Goal: Task Accomplishment & Management: Use online tool/utility

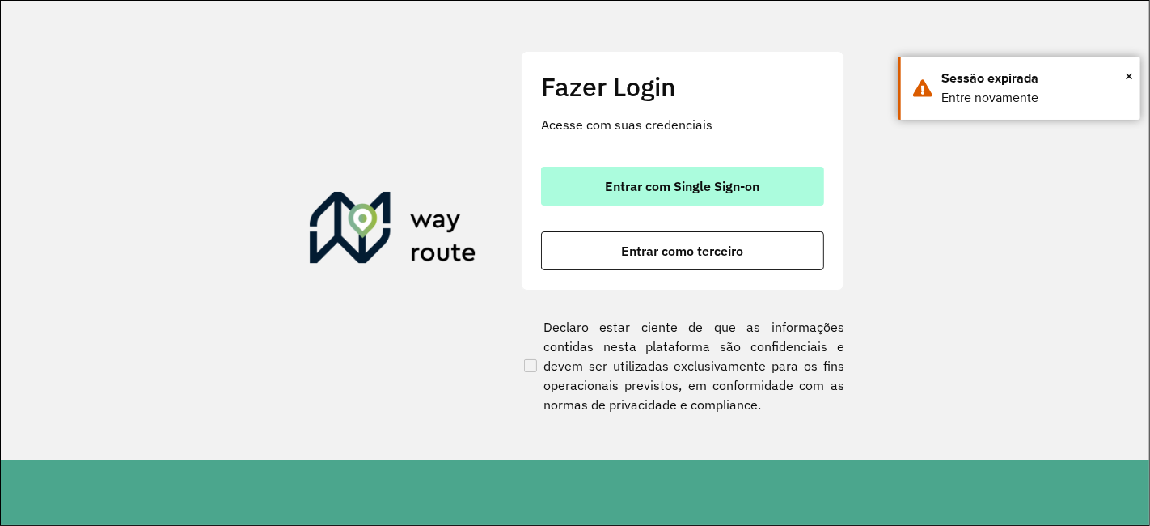
click at [666, 197] on button "Entrar com Single Sign-on" at bounding box center [682, 186] width 283 height 39
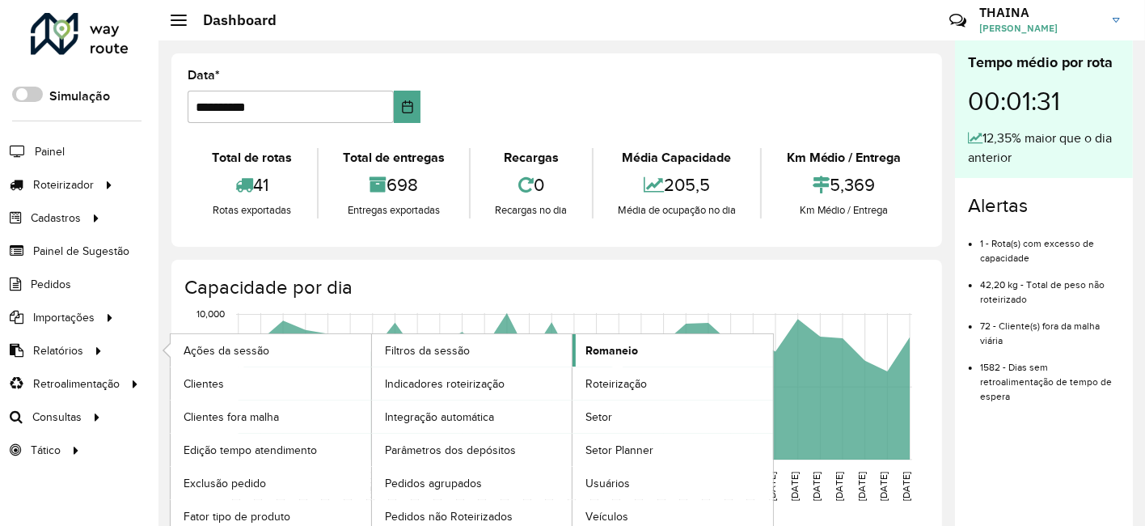
click at [612, 354] on span "Romaneio" at bounding box center [612, 350] width 53 height 17
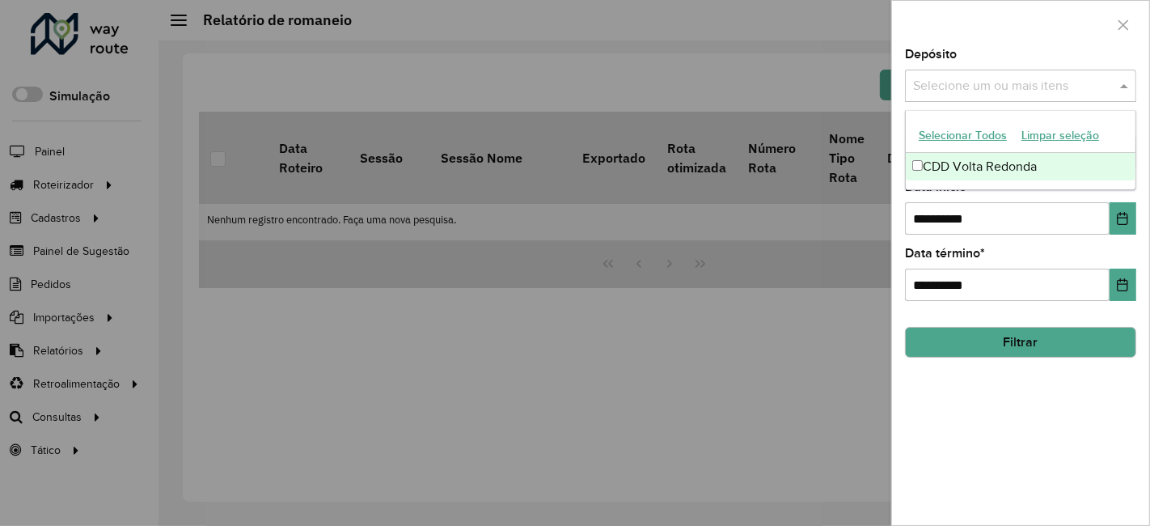
click at [989, 88] on input "text" at bounding box center [1012, 86] width 207 height 19
click at [968, 171] on div "CDD Volta Redonda" at bounding box center [1021, 167] width 231 height 28
click at [984, 201] on div "**********" at bounding box center [1020, 207] width 231 height 53
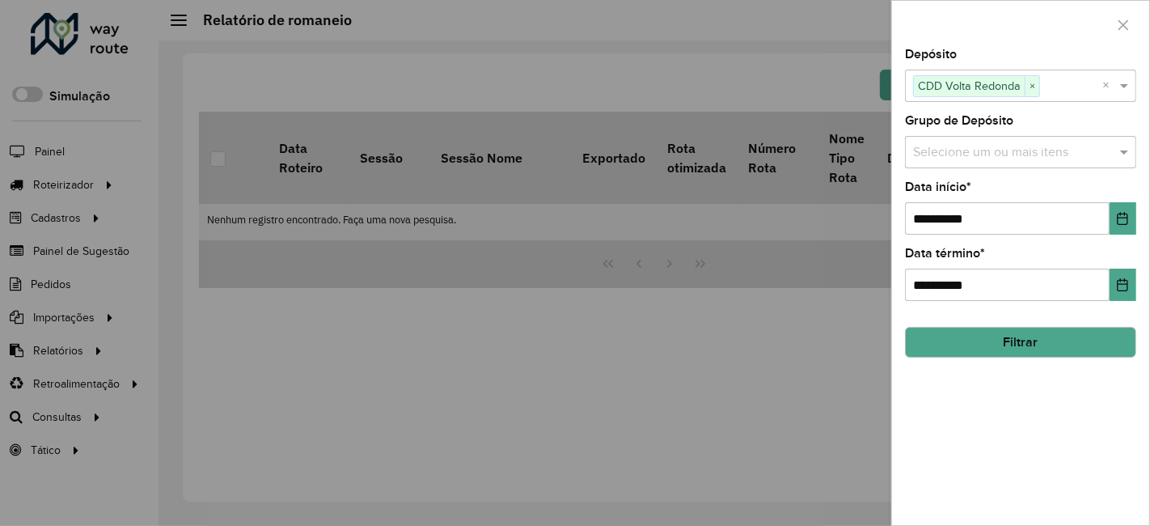
click at [984, 146] on input "text" at bounding box center [1012, 152] width 207 height 19
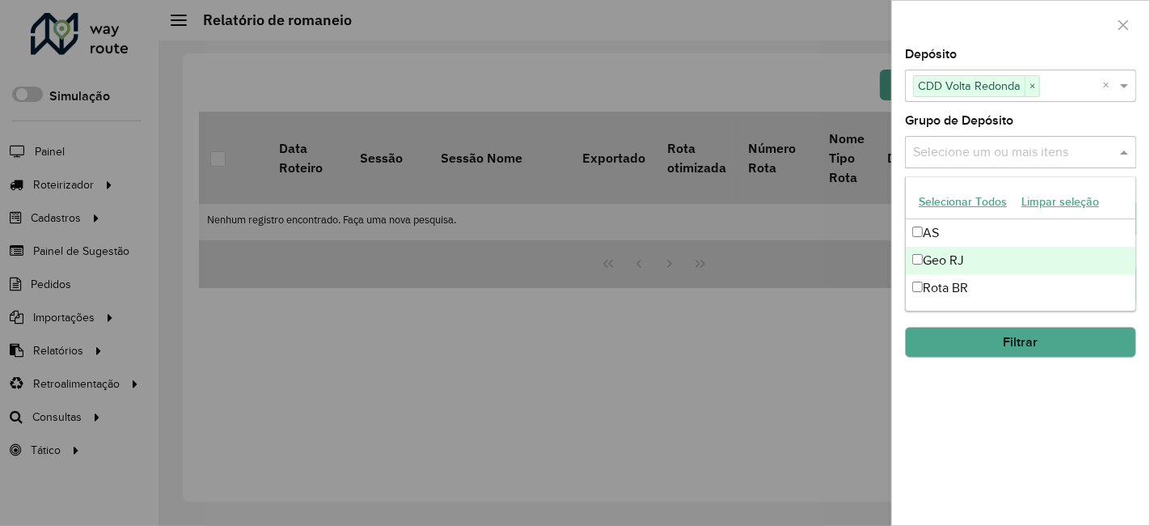
click at [960, 256] on div "Geo RJ" at bounding box center [1021, 261] width 231 height 28
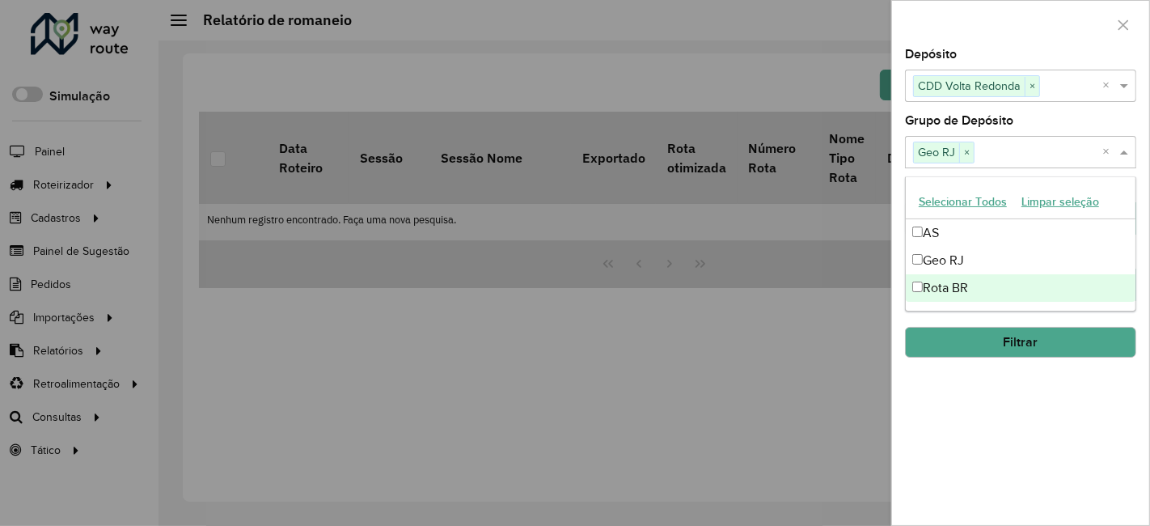
drag, startPoint x: 995, startPoint y: 440, endPoint x: 976, endPoint y: 270, distance: 171.0
click at [993, 437] on div "**********" at bounding box center [1020, 287] width 257 height 476
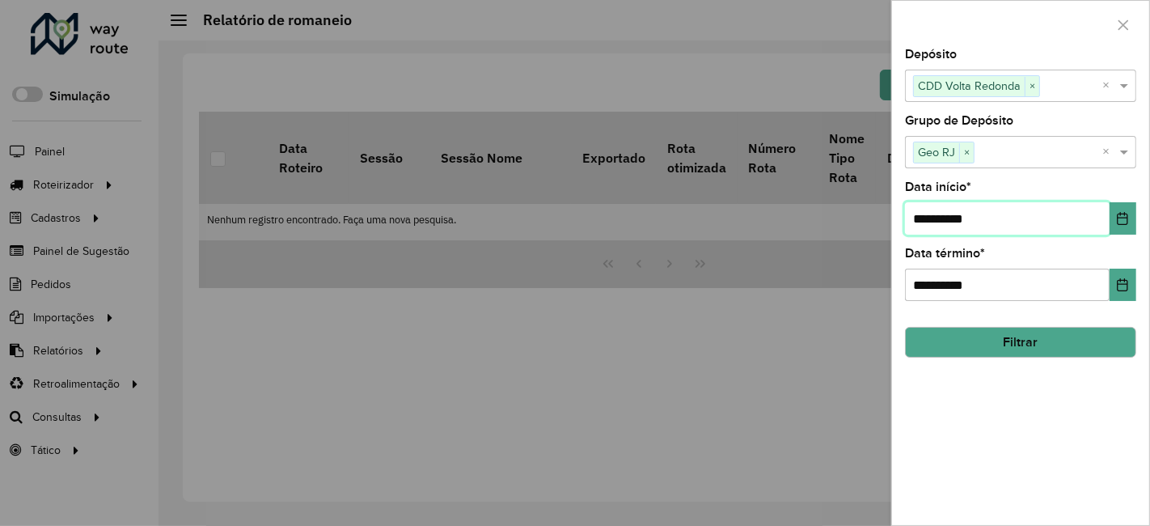
click at [991, 225] on input "**********" at bounding box center [1007, 218] width 205 height 32
click at [1030, 223] on icon "Choose Date" at bounding box center [1123, 218] width 11 height 13
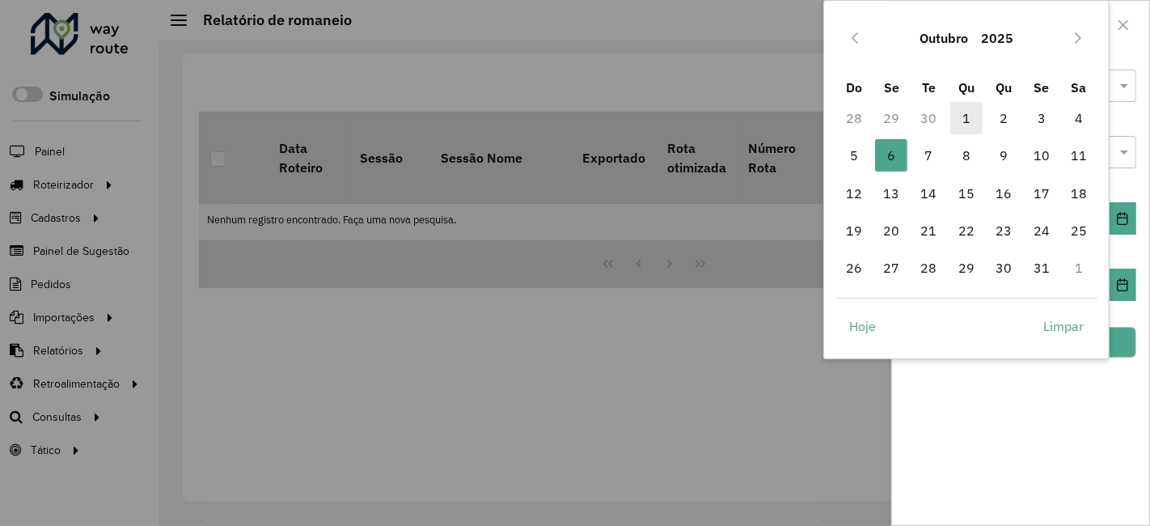
click at [971, 116] on span "1" at bounding box center [966, 118] width 32 height 32
type input "**********"
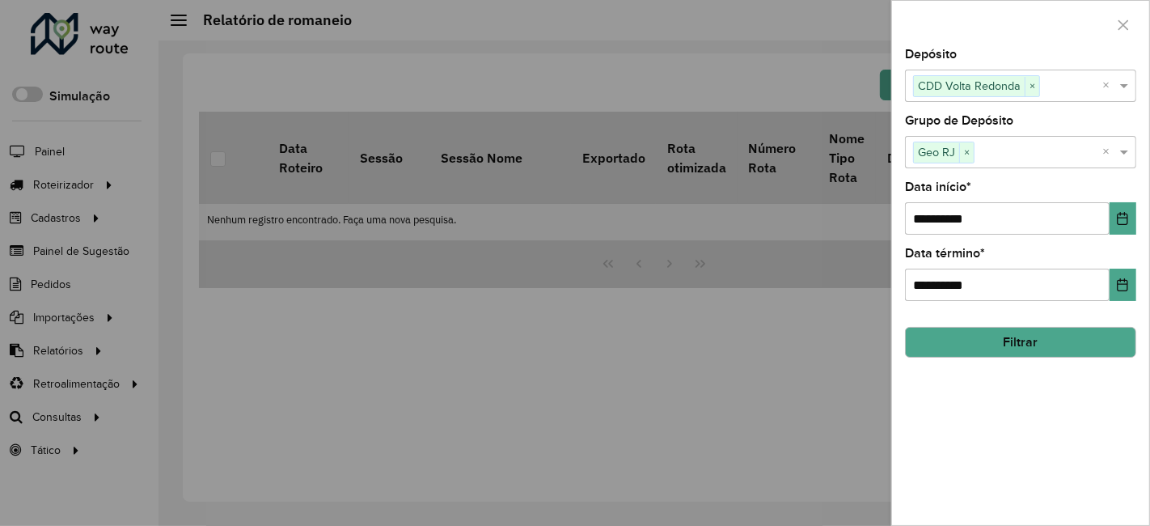
click at [1030, 339] on button "Filtrar" at bounding box center [1020, 342] width 231 height 31
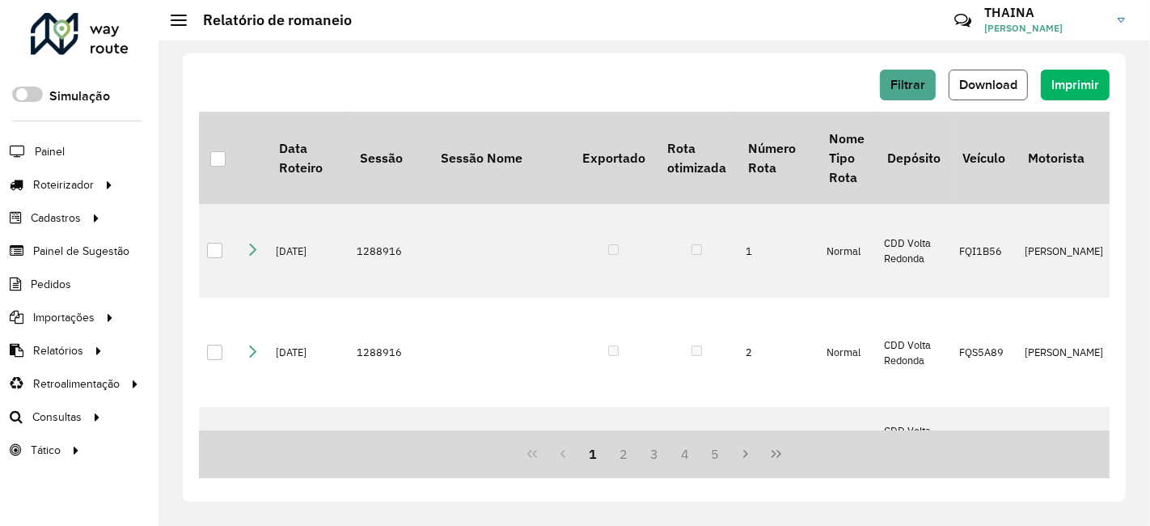
click at [1007, 81] on span "Download" at bounding box center [988, 85] width 58 height 14
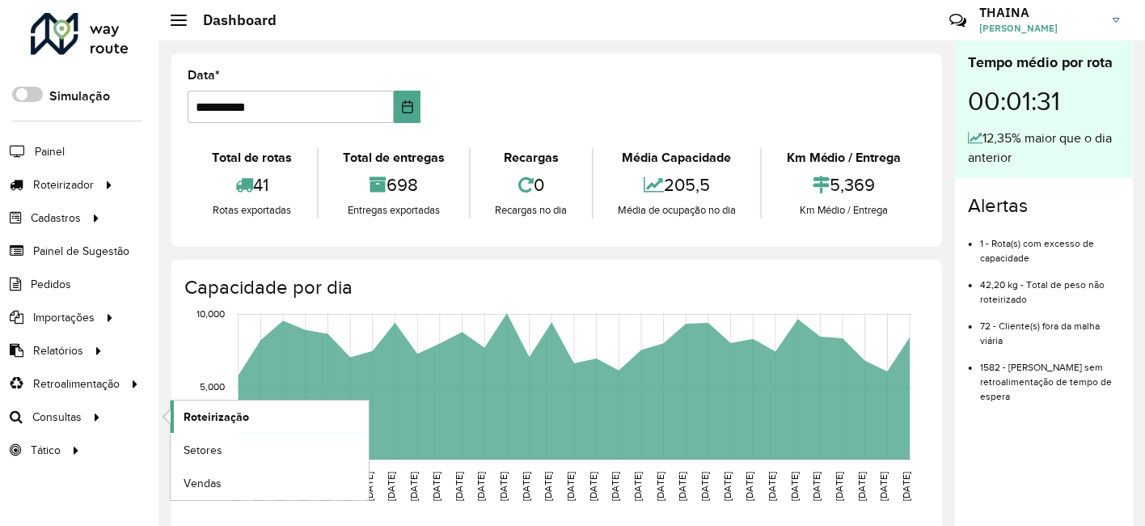
click at [260, 412] on link "Roteirização" at bounding box center [270, 416] width 198 height 32
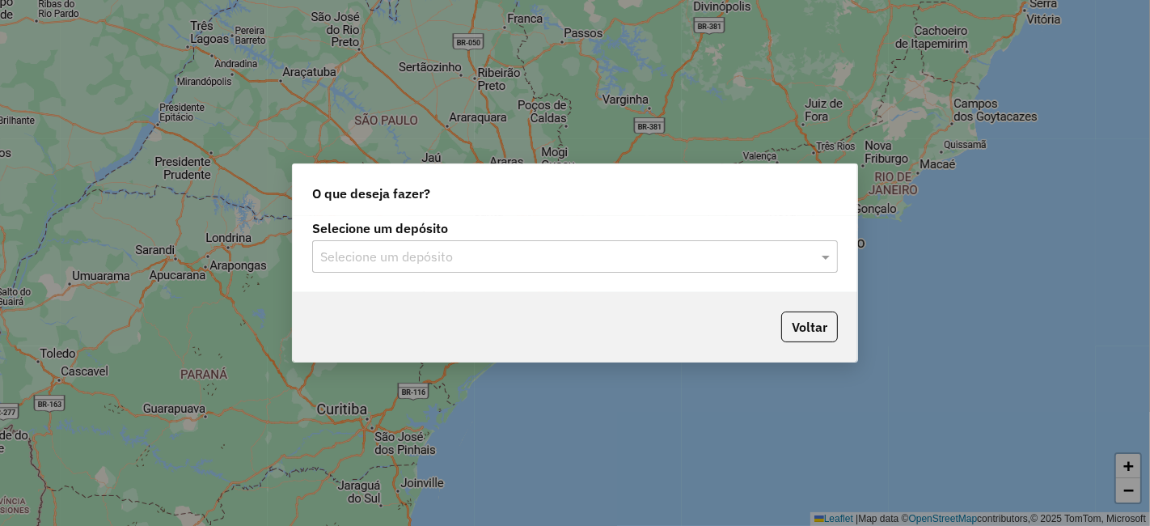
click at [602, 262] on input "text" at bounding box center [558, 257] width 477 height 19
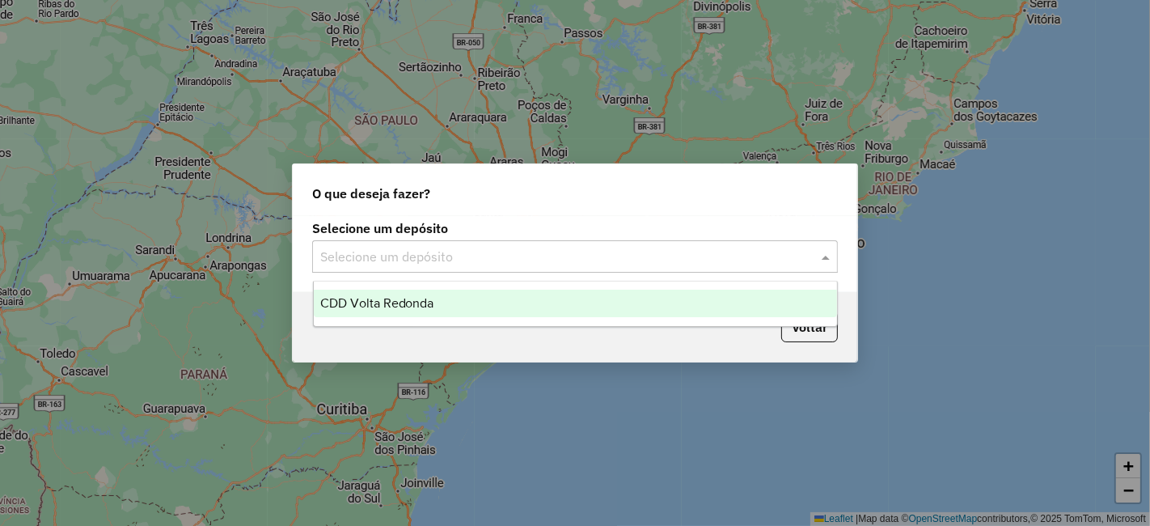
drag, startPoint x: 402, startPoint y: 303, endPoint x: 587, endPoint y: 313, distance: 185.5
click at [408, 303] on span "CDD Volta Redonda" at bounding box center [377, 303] width 114 height 14
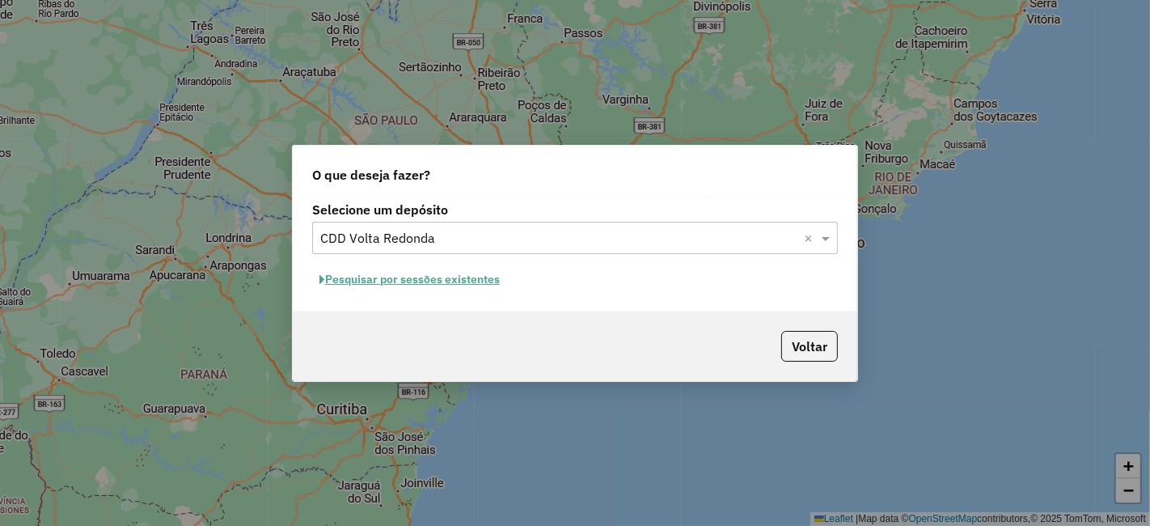
click at [407, 285] on button "Pesquisar por sessões existentes" at bounding box center [409, 279] width 195 height 25
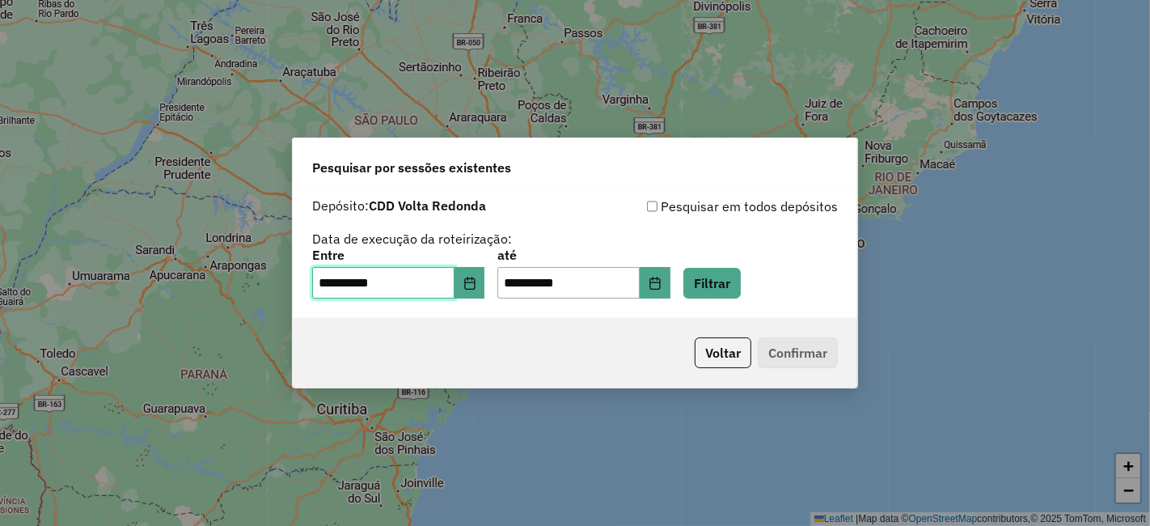
click at [416, 284] on input "**********" at bounding box center [383, 283] width 142 height 32
click at [485, 286] on button "Choose Date" at bounding box center [470, 283] width 31 height 32
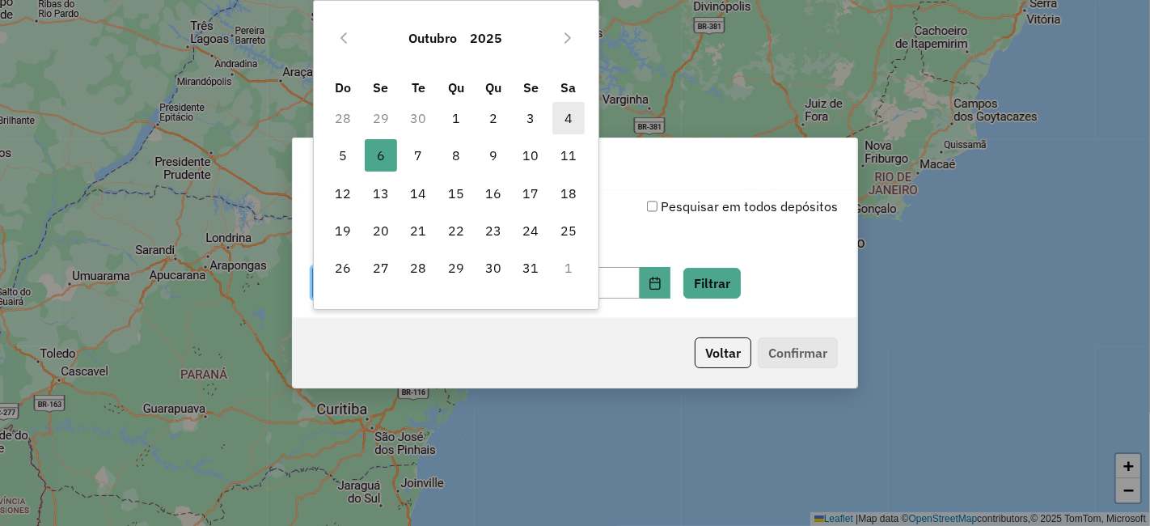
click at [574, 117] on span "4" at bounding box center [568, 118] width 32 height 32
type input "**********"
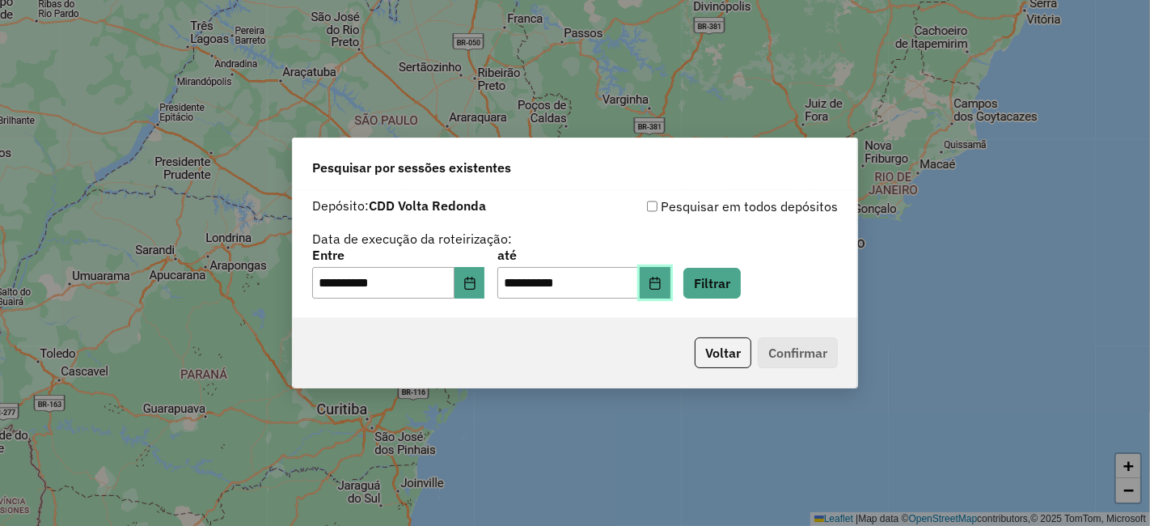
click at [662, 285] on icon "Choose Date" at bounding box center [655, 283] width 13 height 13
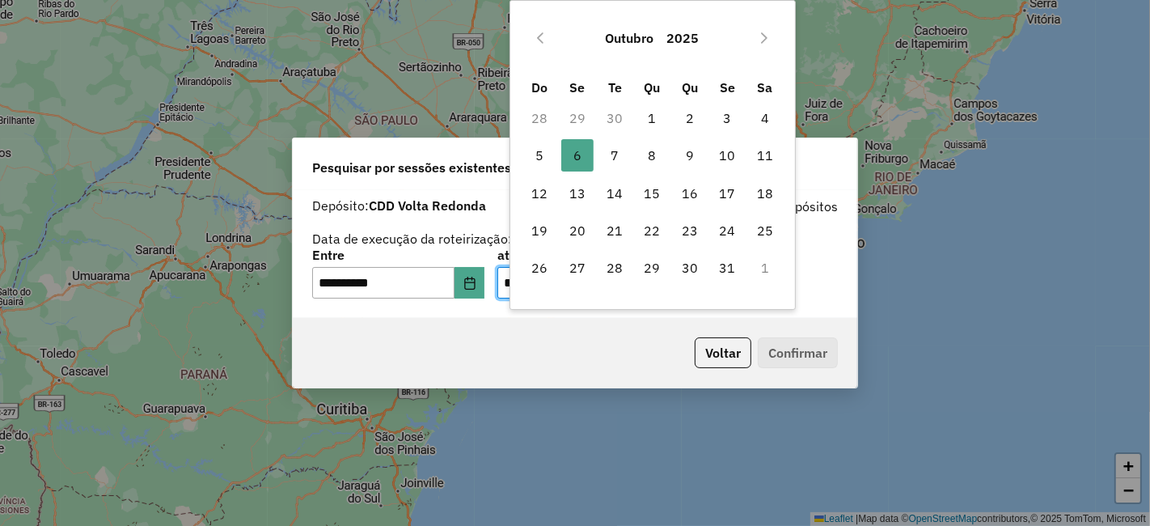
drag, startPoint x: 769, startPoint y: 114, endPoint x: 769, endPoint y: 285, distance: 170.7
click at [769, 114] on span "4" at bounding box center [765, 118] width 32 height 32
type input "**********"
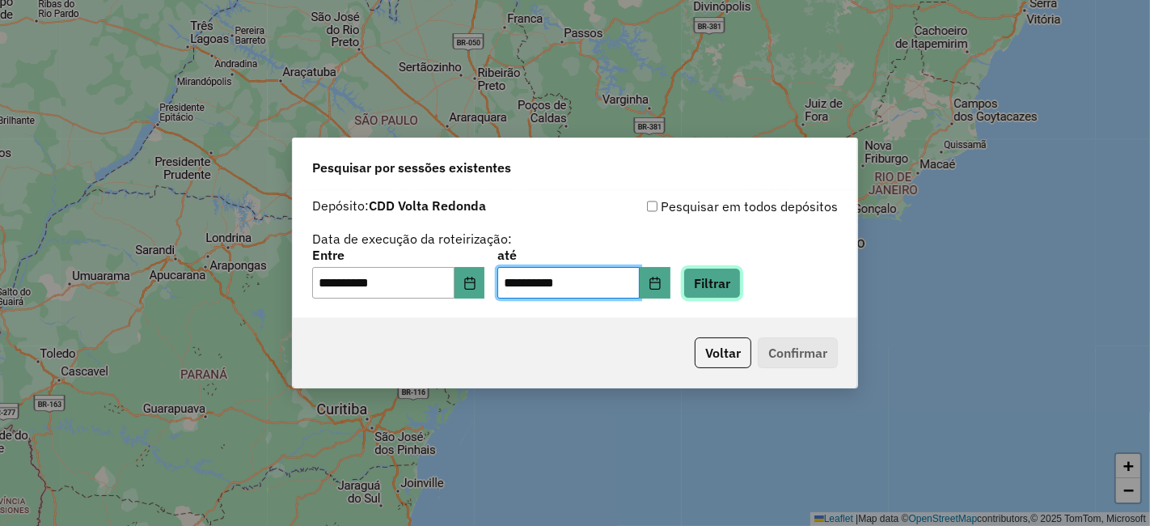
click at [741, 286] on button "Filtrar" at bounding box center [712, 283] width 57 height 31
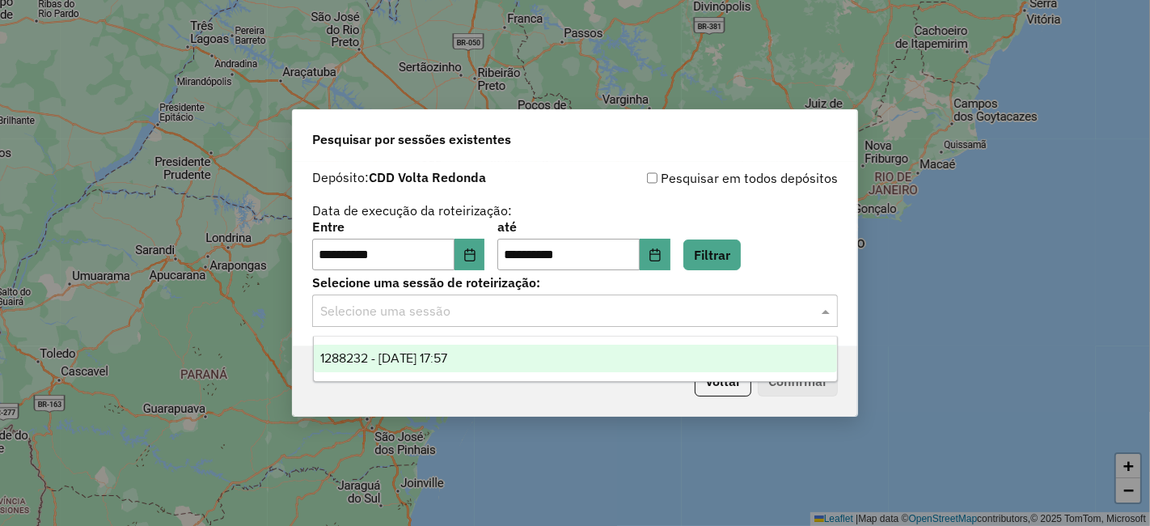
click at [499, 316] on input "text" at bounding box center [558, 311] width 477 height 19
click at [423, 362] on span "1288232 - 04/10/2025 17:57" at bounding box center [384, 358] width 128 height 14
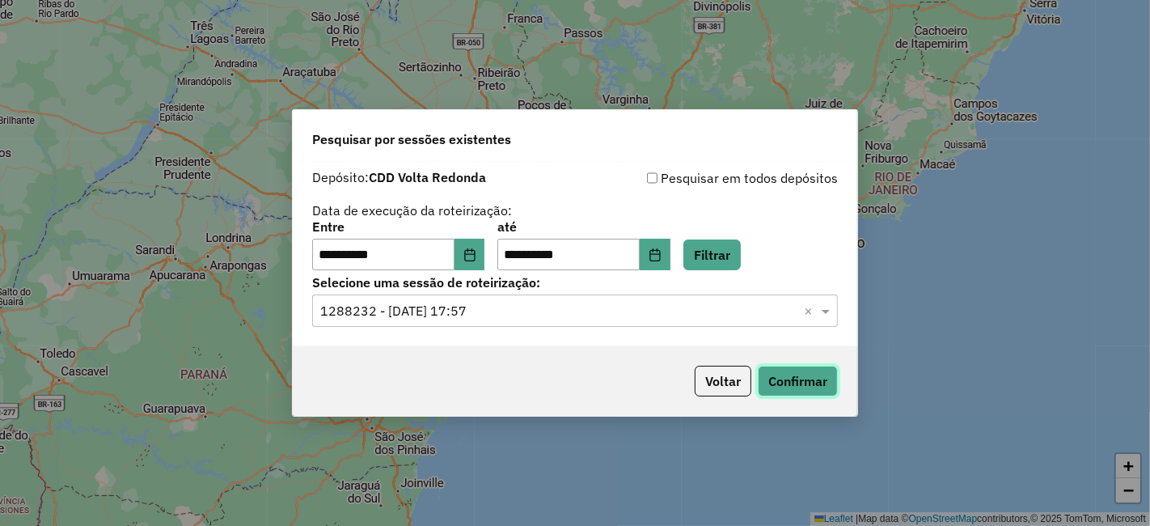
click at [834, 385] on button "Confirmar" at bounding box center [798, 381] width 80 height 31
click at [467, 256] on button "Choose Date" at bounding box center [470, 255] width 31 height 32
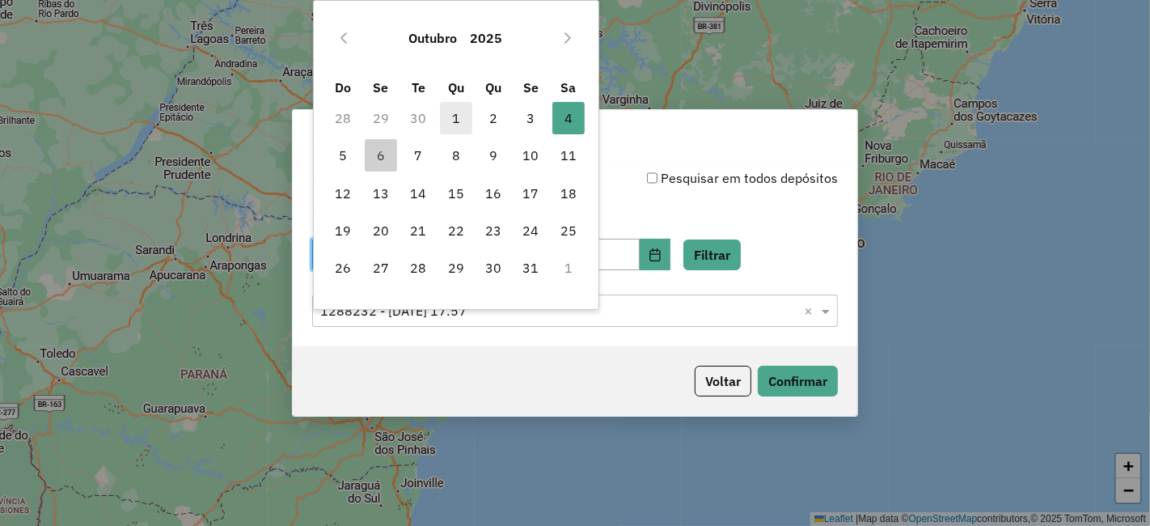
click at [455, 116] on span "1" at bounding box center [456, 118] width 32 height 32
type input "**********"
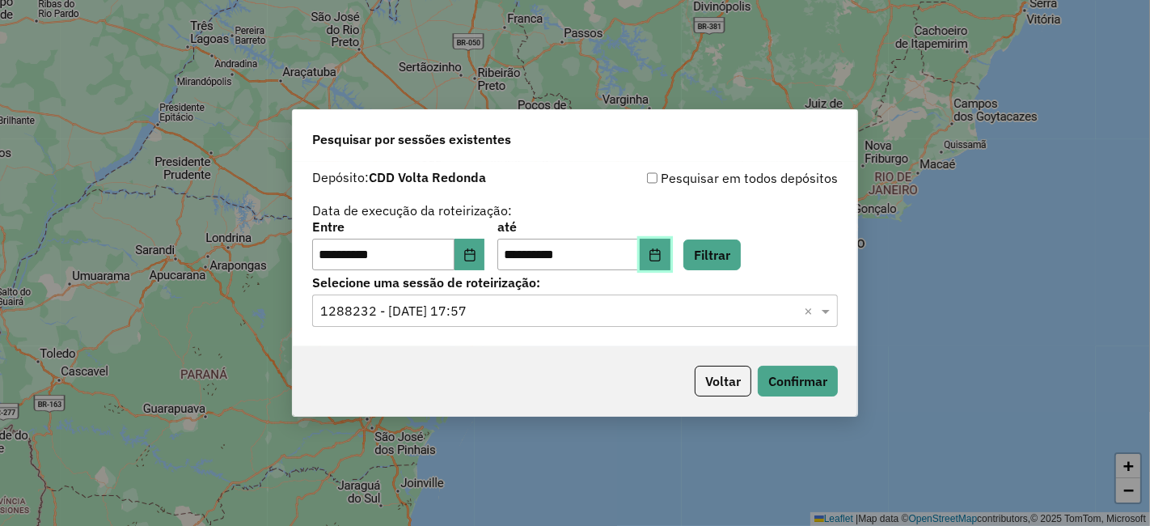
click at [671, 257] on button "Choose Date" at bounding box center [655, 255] width 31 height 32
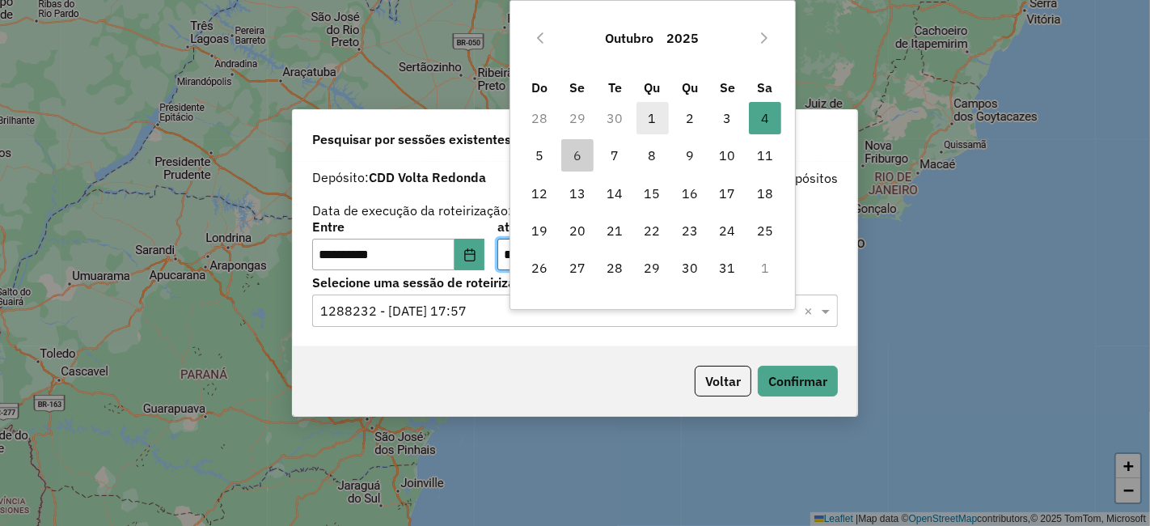
click at [651, 107] on span "1" at bounding box center [653, 118] width 32 height 32
type input "**********"
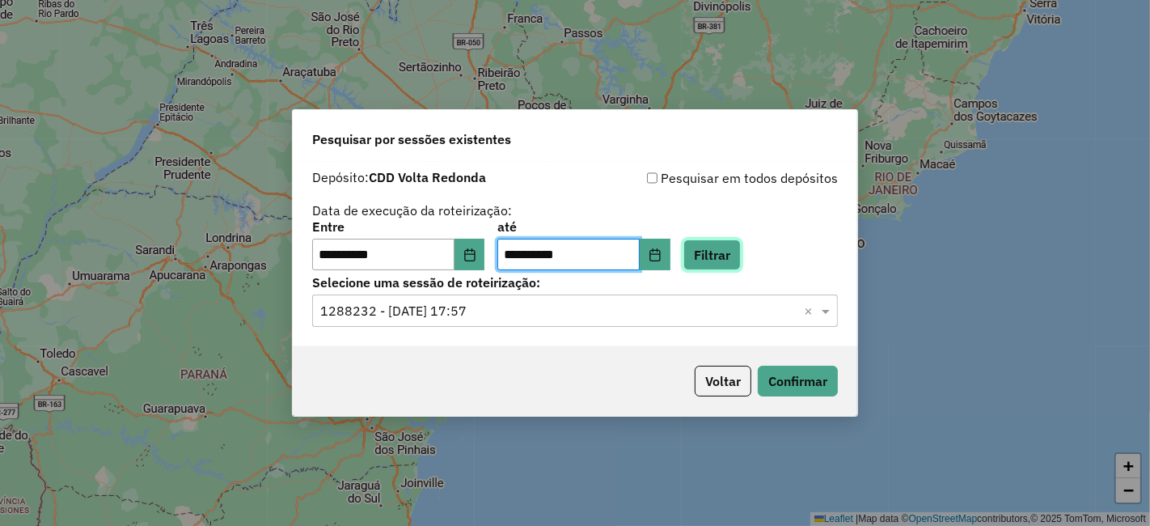
click at [716, 259] on button "Filtrar" at bounding box center [712, 254] width 57 height 31
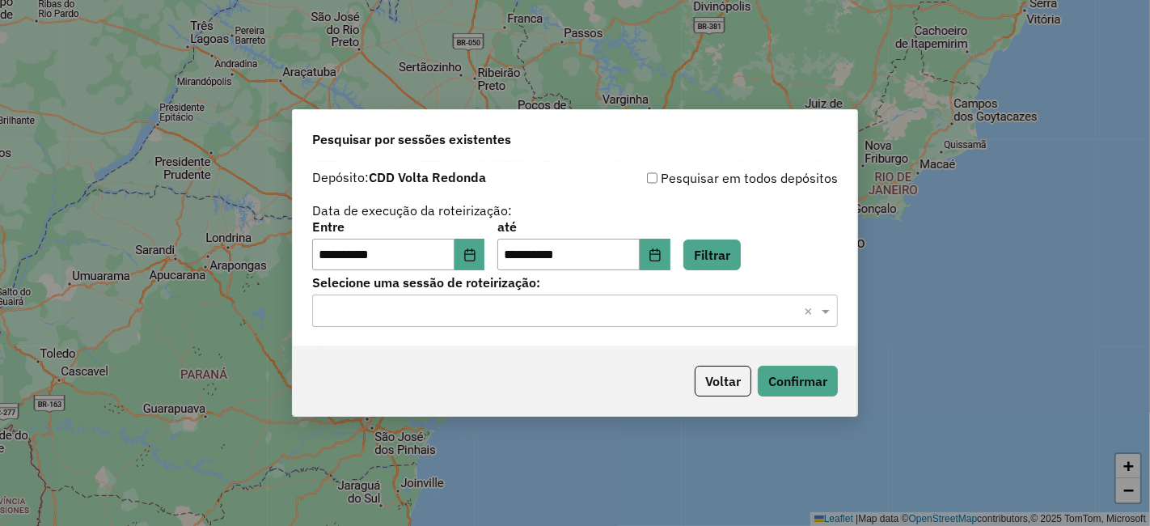
click at [656, 311] on input "text" at bounding box center [558, 311] width 477 height 19
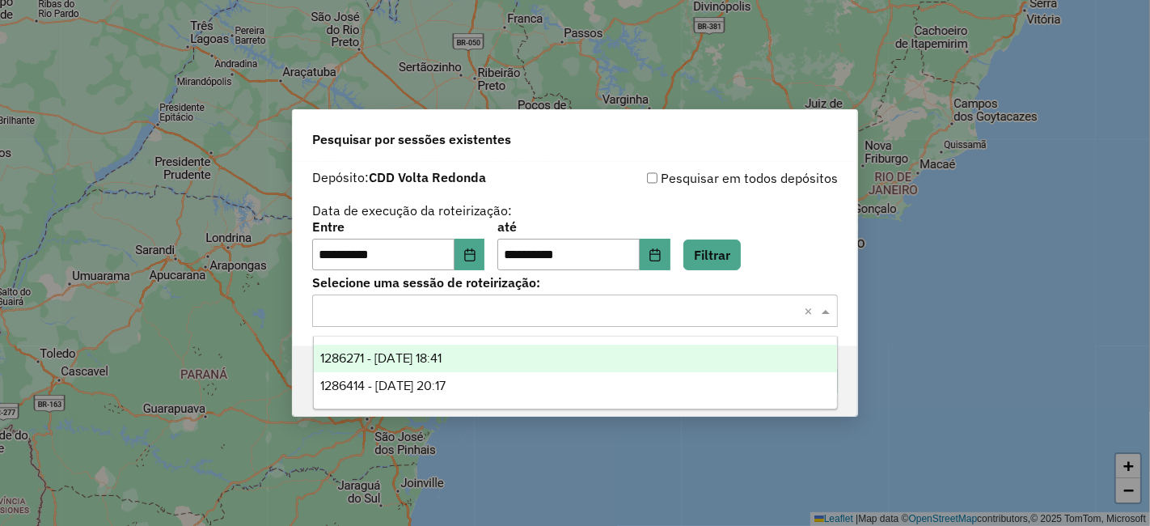
click at [434, 360] on span "1286271 - 01/10/2025 18:41" at bounding box center [381, 358] width 122 height 14
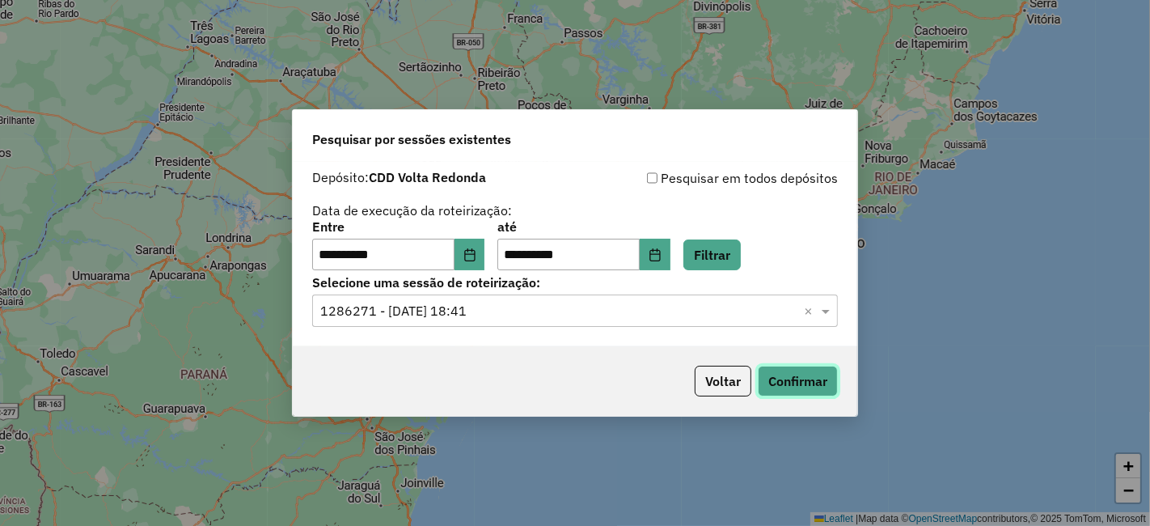
click at [804, 392] on button "Confirmar" at bounding box center [798, 381] width 80 height 31
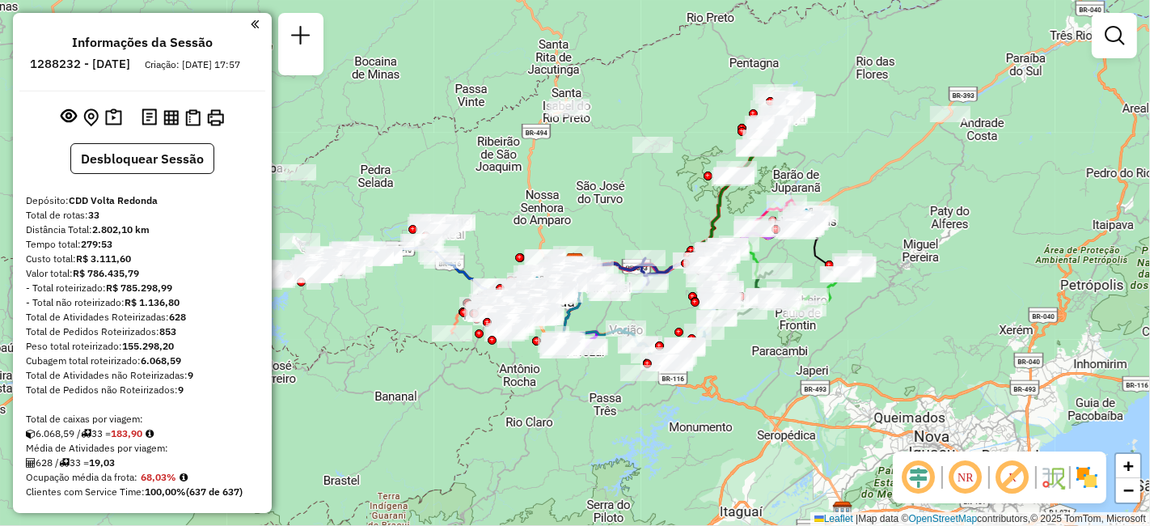
click at [1100, 42] on link at bounding box center [1115, 35] width 32 height 32
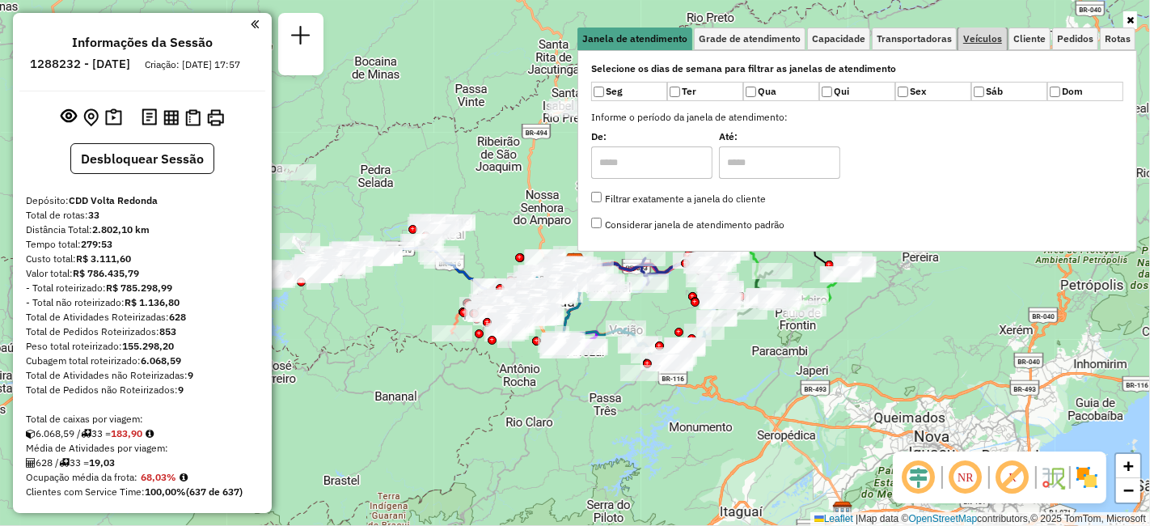
click at [989, 36] on span "Veículos" at bounding box center [982, 39] width 39 height 10
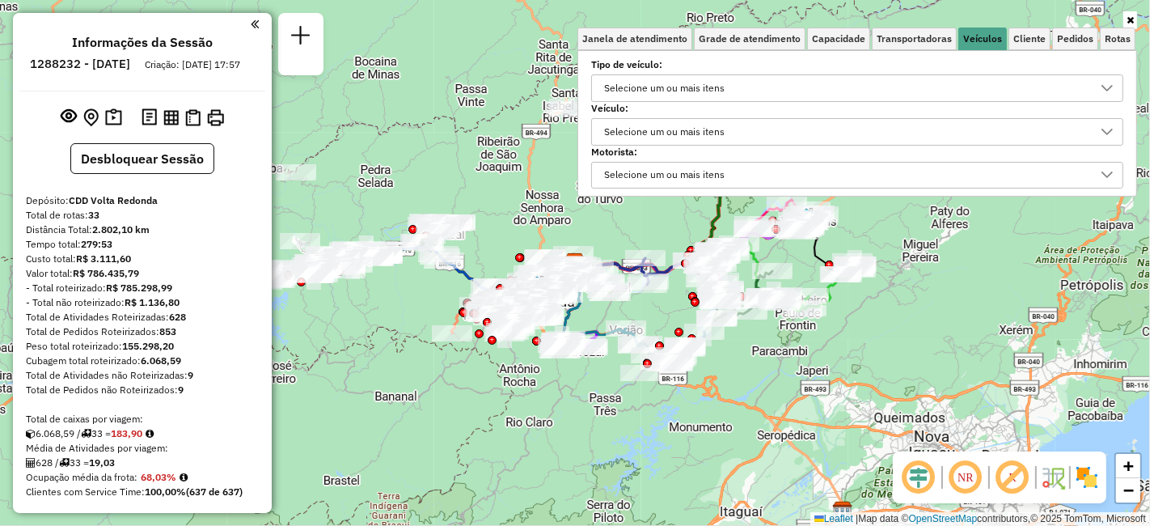
click at [694, 133] on div "Selecione um ou mais itens" at bounding box center [665, 132] width 132 height 26
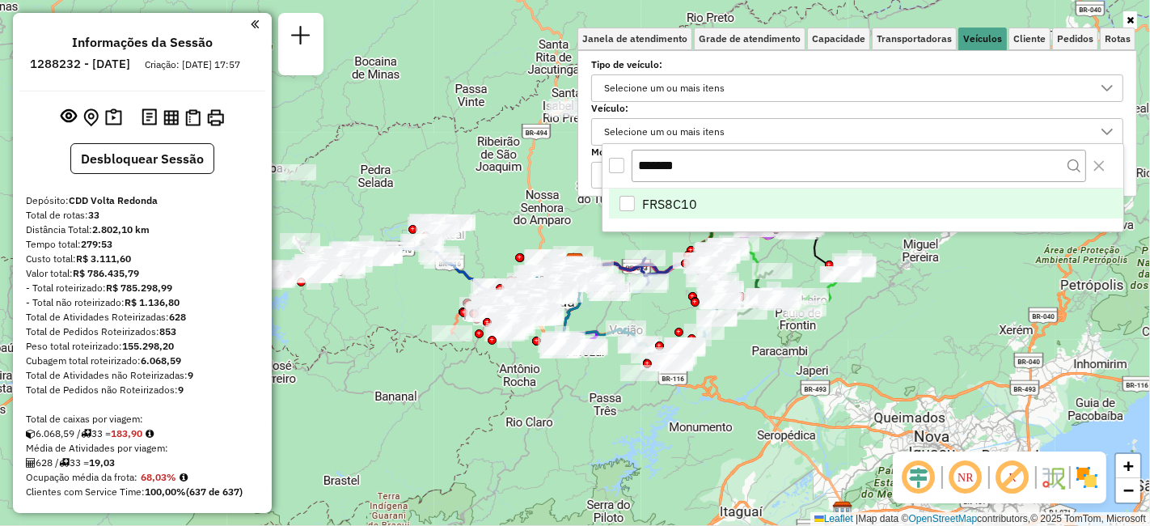
type input "*******"
click at [628, 203] on div "FRS8C10" at bounding box center [627, 203] width 15 height 15
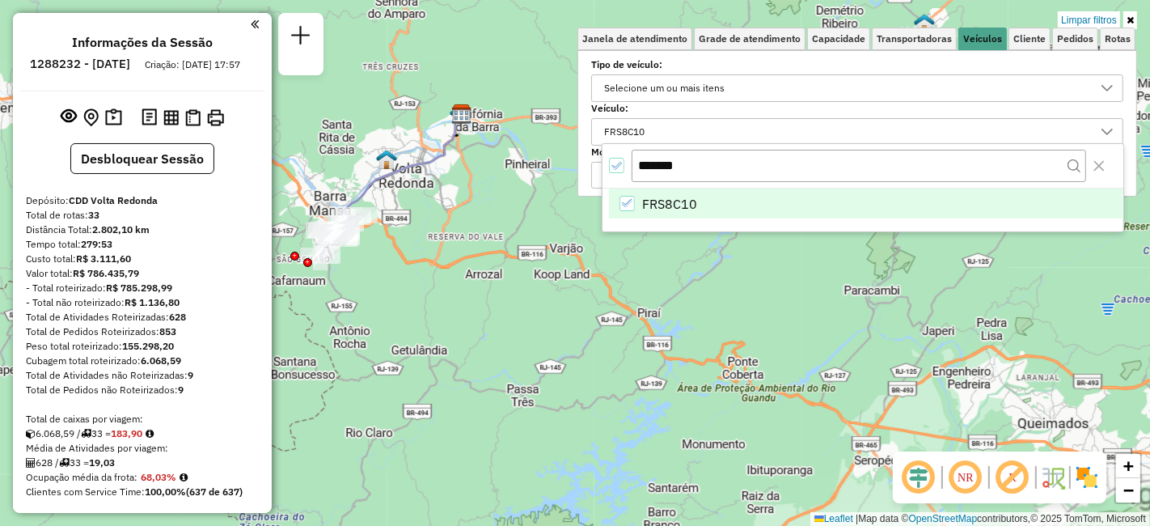
drag, startPoint x: 464, startPoint y: 368, endPoint x: 713, endPoint y: 438, distance: 258.7
click at [726, 438] on div "Limpar filtros Janela de atendimento Grade de atendimento Capacidade Transporta…" at bounding box center [575, 263] width 1150 height 526
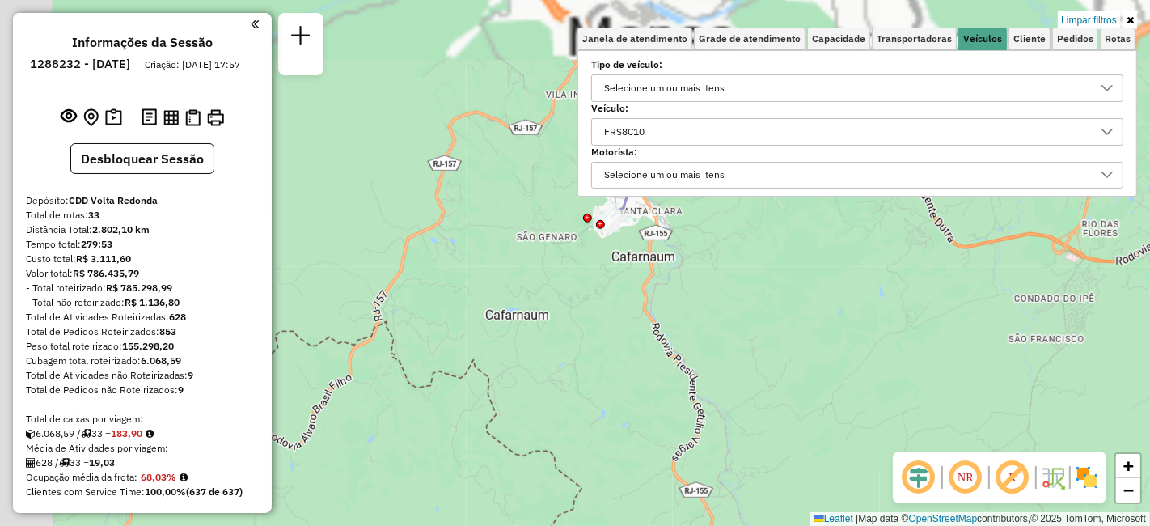
drag, startPoint x: 459, startPoint y: 325, endPoint x: 576, endPoint y: 491, distance: 203.1
click at [586, 525] on html "Aplicando filtros Pop-up bloqueado! Seu navegador bloqueou automáticamente a ab…" at bounding box center [575, 263] width 1150 height 526
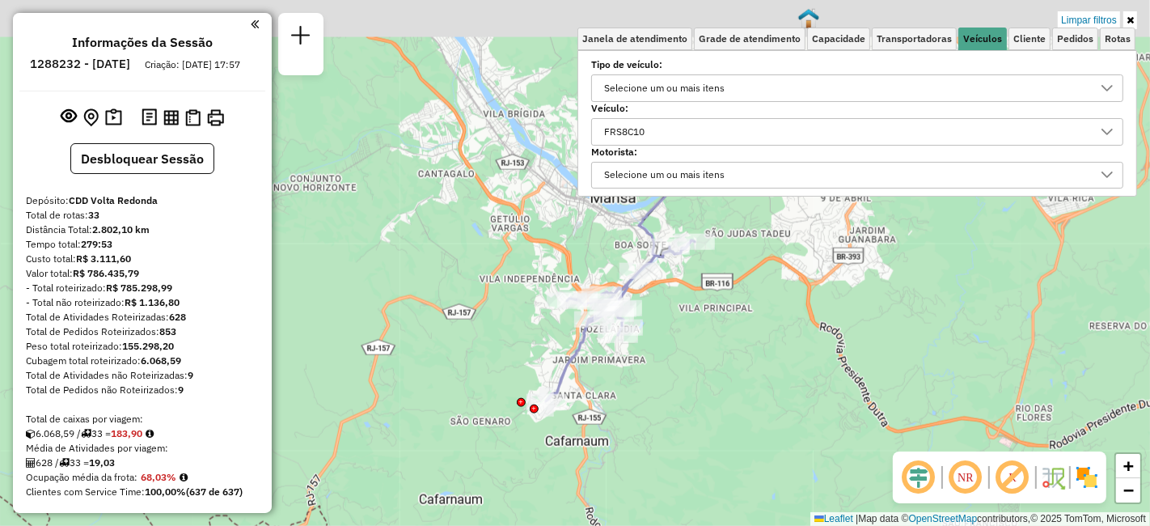
drag, startPoint x: 722, startPoint y: 378, endPoint x: 636, endPoint y: 540, distance: 184.2
click at [636, 525] on html "Aplicando filtros Pop-up bloqueado! Seu navegador bloqueou automáticamente a ab…" at bounding box center [575, 263] width 1150 height 526
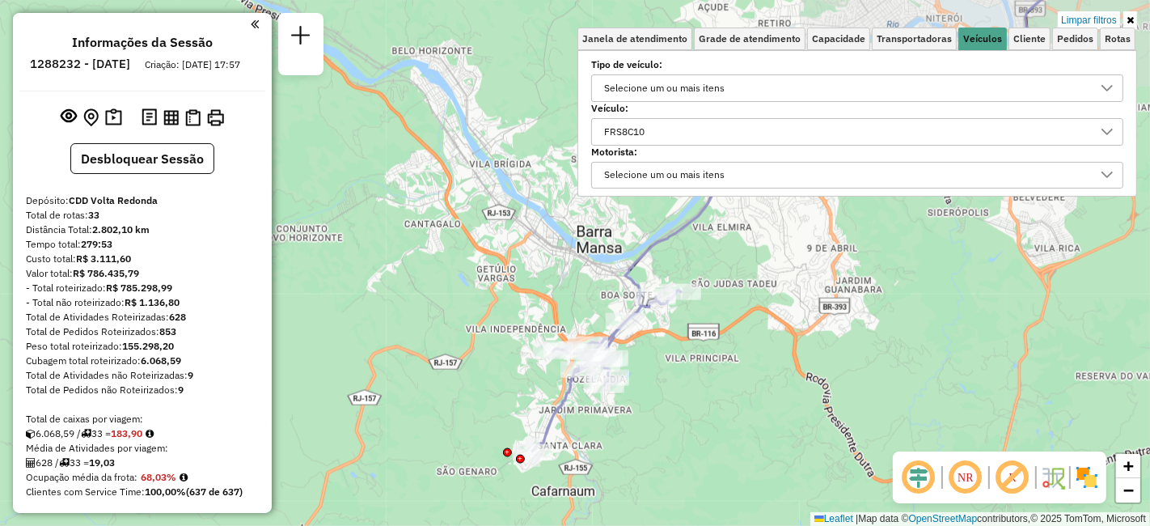
drag, startPoint x: 705, startPoint y: 464, endPoint x: 700, endPoint y: 472, distance: 8.7
click at [700, 472] on div "Limpar filtros Janela de atendimento Grade de atendimento Capacidade Transporta…" at bounding box center [575, 263] width 1150 height 526
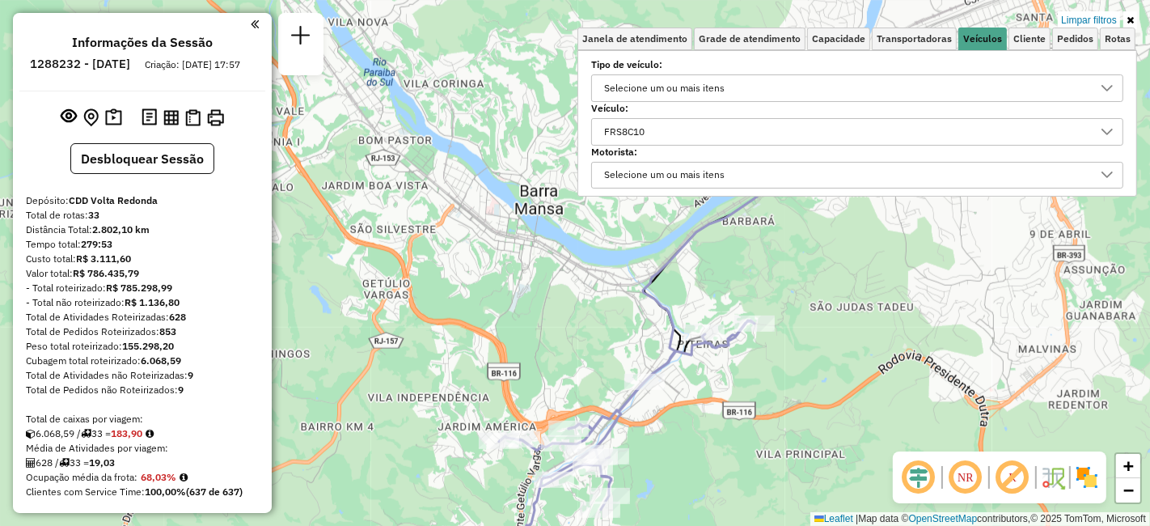
drag, startPoint x: 627, startPoint y: 373, endPoint x: 695, endPoint y: 564, distance: 202.6
click at [695, 525] on html "Aplicando filtros Pop-up bloqueado! Seu navegador bloqueou automáticamente a ab…" at bounding box center [575, 263] width 1150 height 526
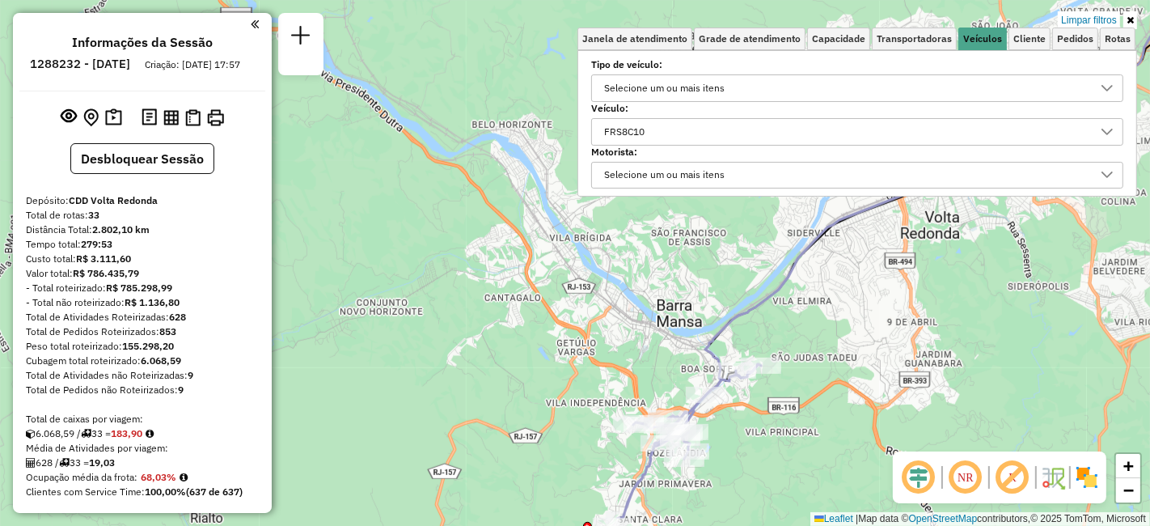
drag, startPoint x: 672, startPoint y: 485, endPoint x: 722, endPoint y: 417, distance: 83.8
click at [722, 417] on div "Limpar filtros Janela de atendimento Grade de atendimento Capacidade Transporta…" at bounding box center [575, 263] width 1150 height 526
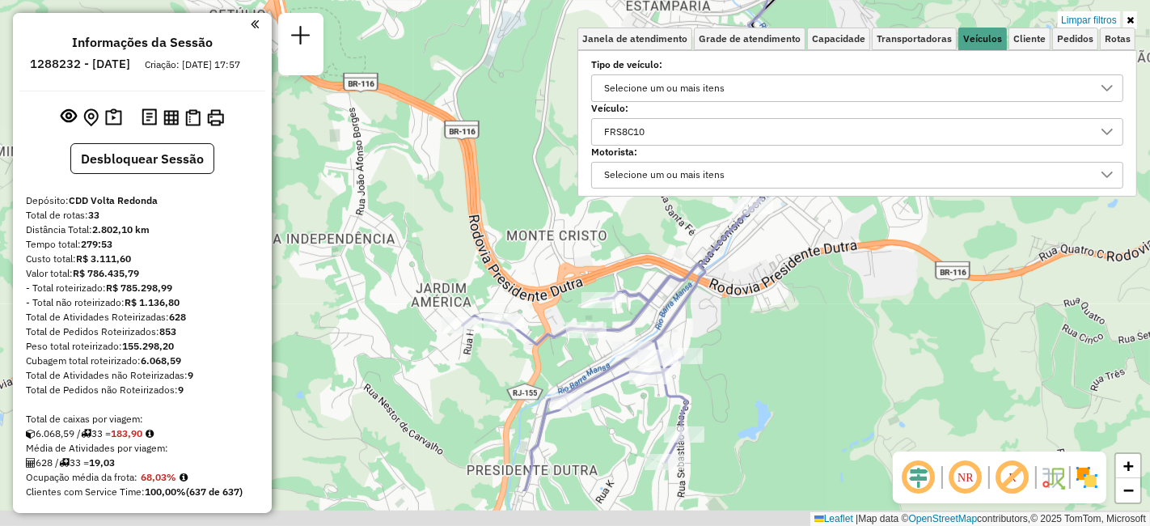
drag, startPoint x: 712, startPoint y: 449, endPoint x: 841, endPoint y: 362, distance: 156.2
click at [841, 362] on div "Limpar filtros Janela de atendimento Grade de atendimento Capacidade Transporta…" at bounding box center [575, 263] width 1150 height 526
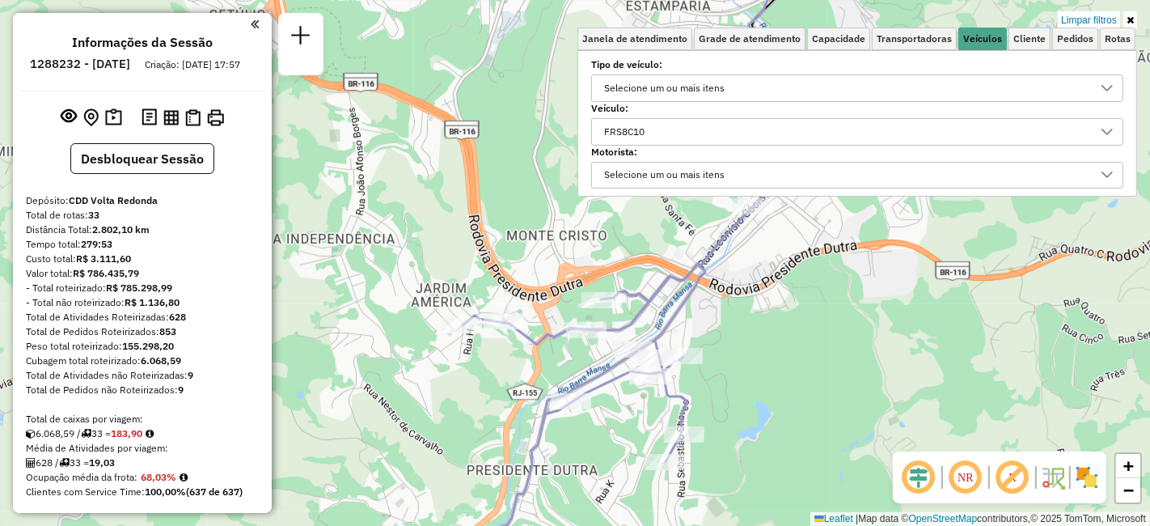
click at [1130, 19] on icon at bounding box center [1130, 20] width 7 height 10
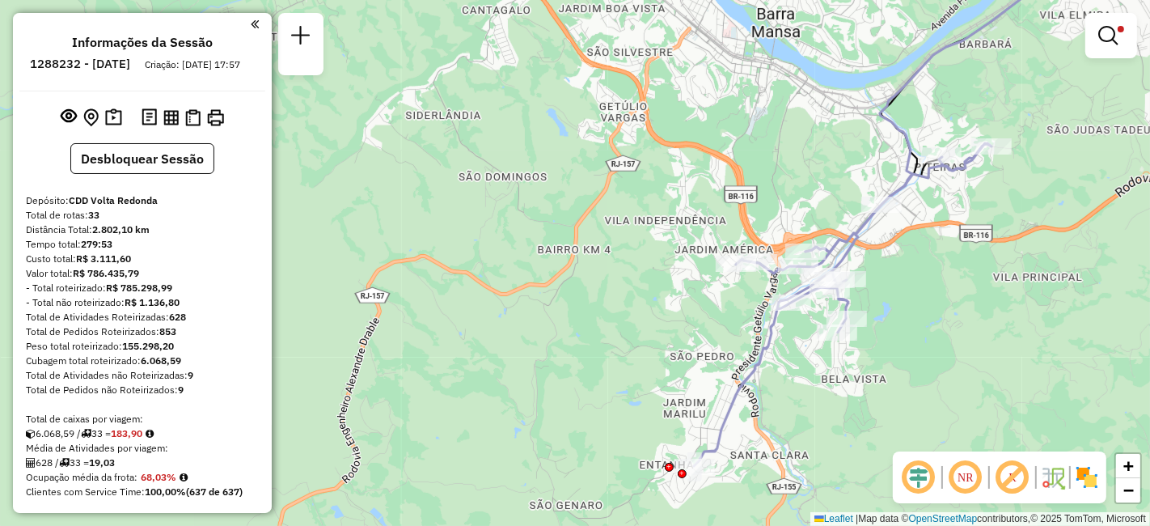
drag, startPoint x: 887, startPoint y: 342, endPoint x: 932, endPoint y: 287, distance: 71.3
click at [932, 287] on div "Limpar filtros Janela de atendimento Grade de atendimento Capacidade Transporta…" at bounding box center [575, 263] width 1150 height 526
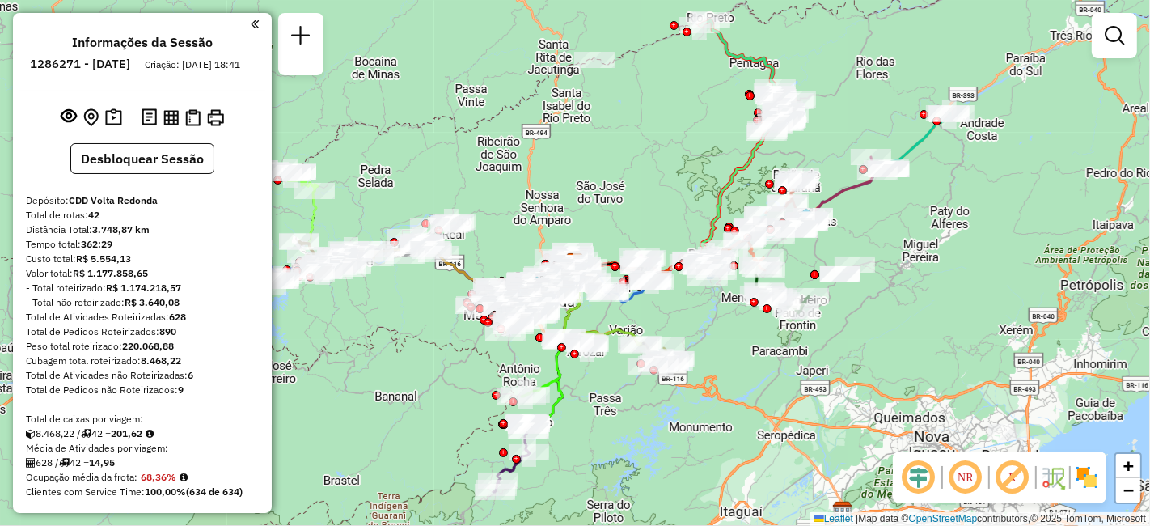
click at [1119, 40] on em at bounding box center [1114, 35] width 19 height 19
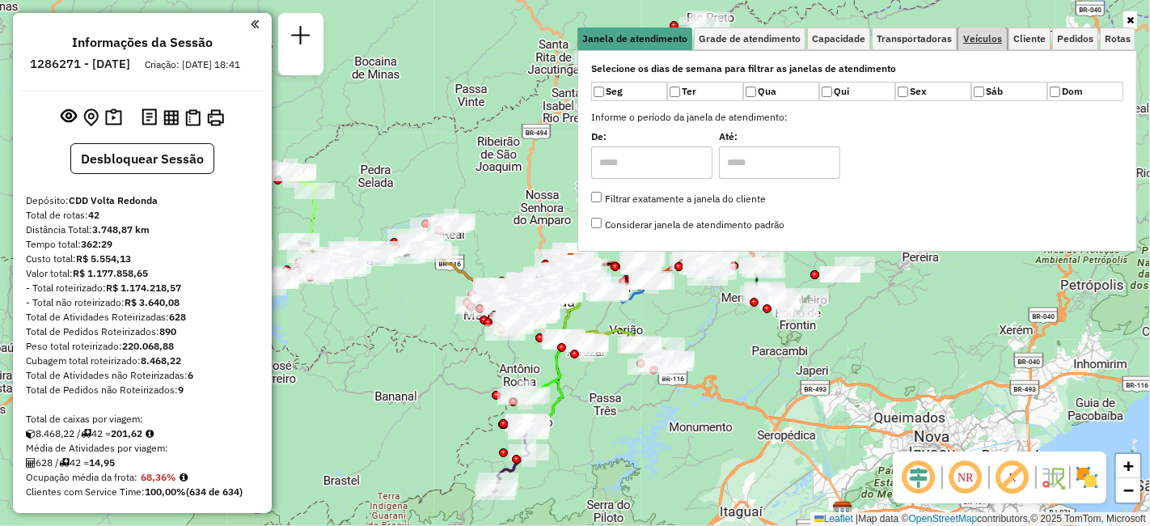
click at [972, 42] on span "Veículos" at bounding box center [982, 39] width 39 height 10
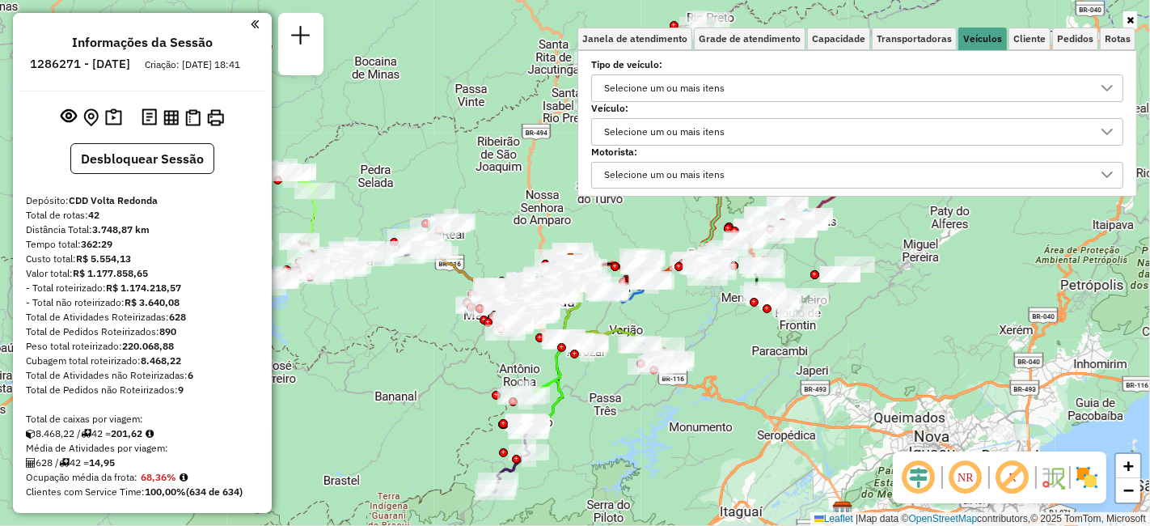
click at [690, 130] on div "Selecione um ou mais itens" at bounding box center [665, 132] width 132 height 26
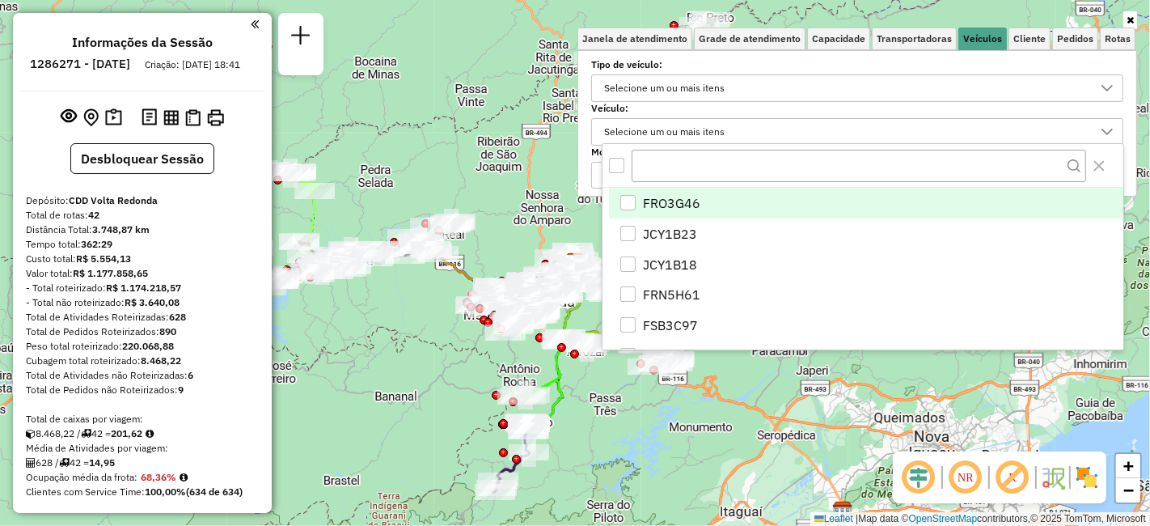
scroll to position [9, 55]
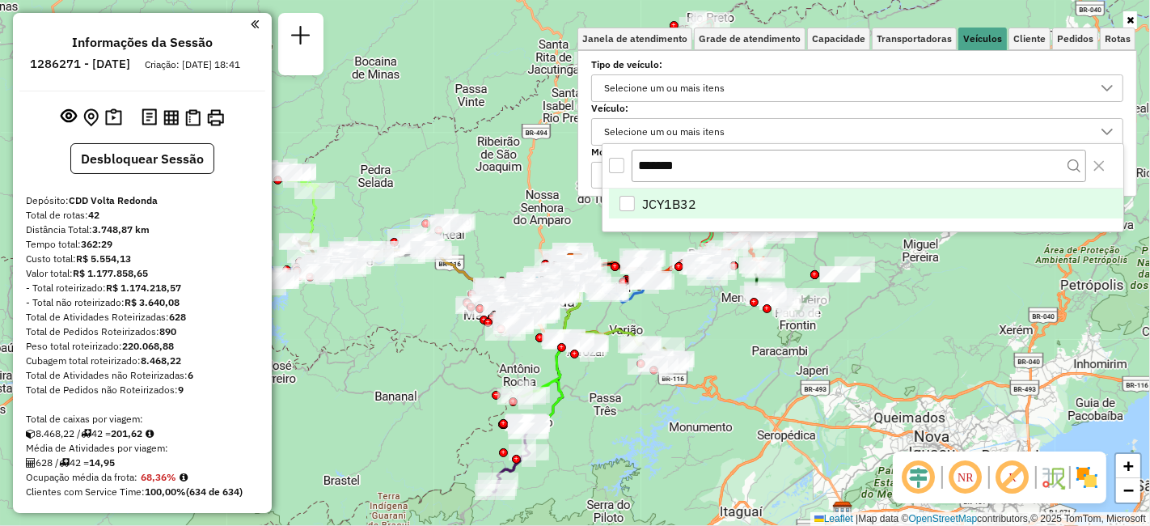
click at [679, 204] on span "JCY1B32" at bounding box center [669, 203] width 54 height 19
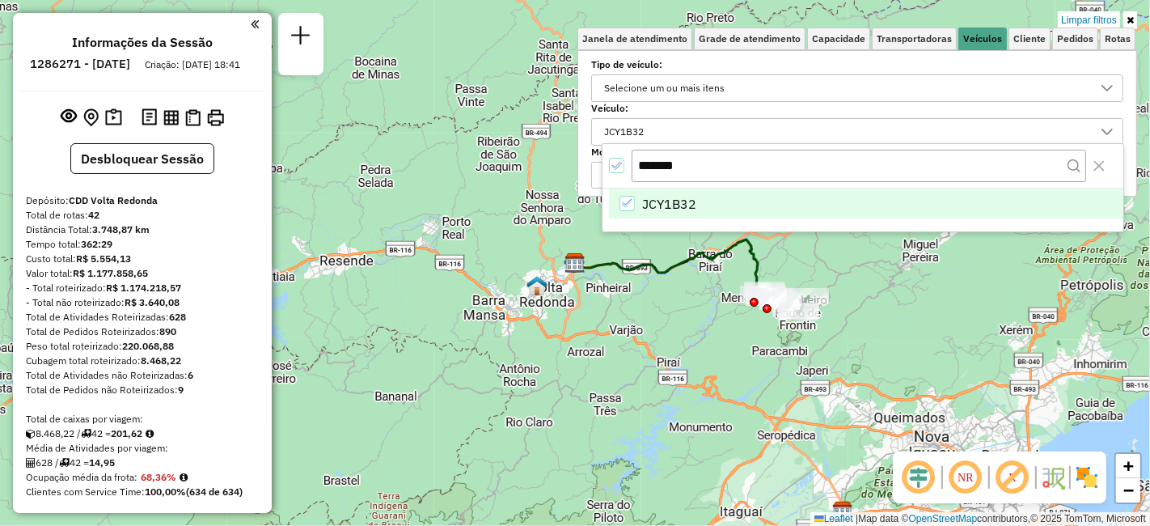
click at [626, 206] on icon "JCY1B32" at bounding box center [627, 202] width 11 height 11
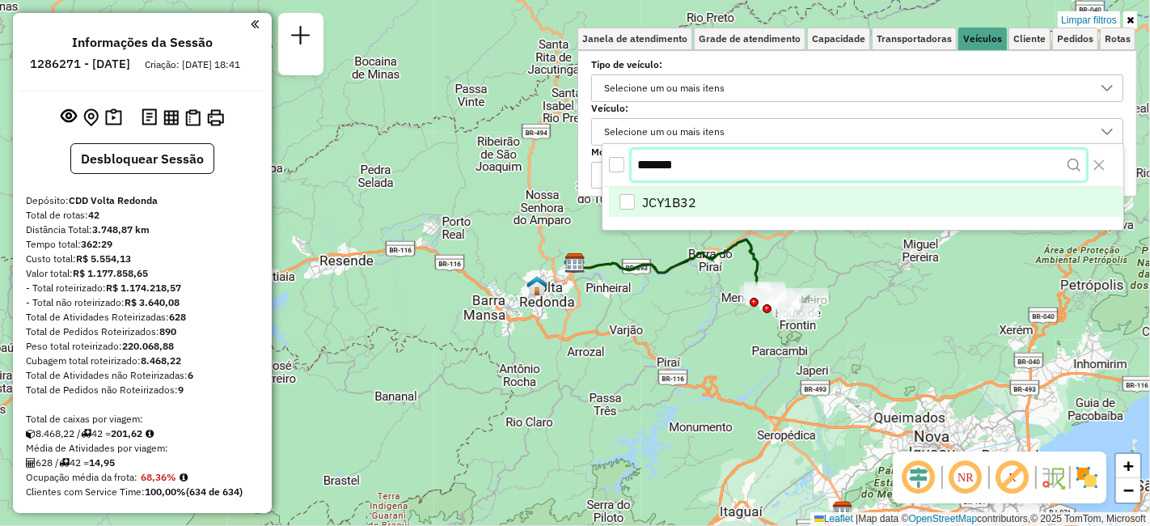
click at [699, 159] on input "*******" at bounding box center [859, 165] width 455 height 31
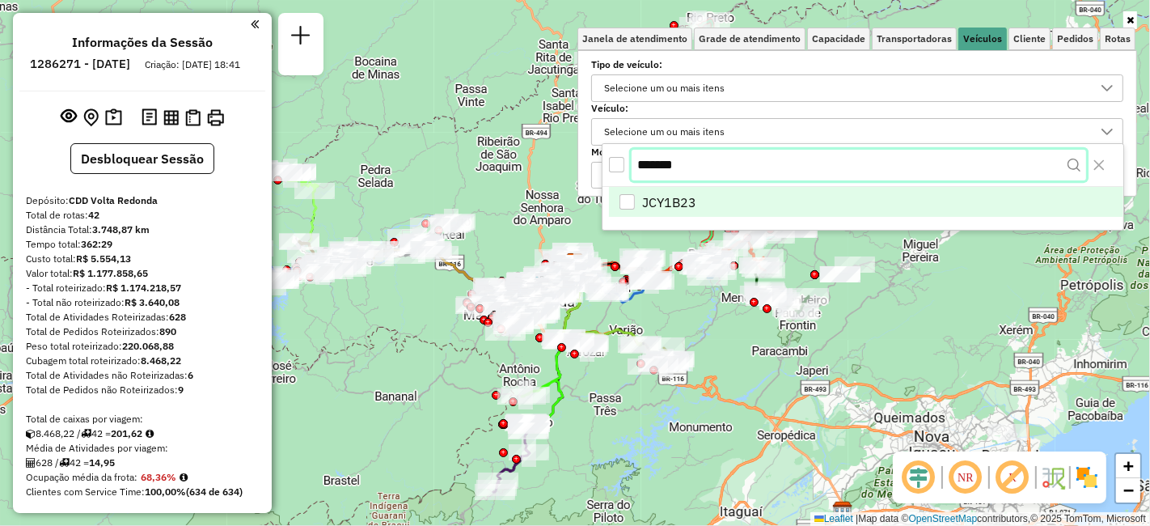
type input "*******"
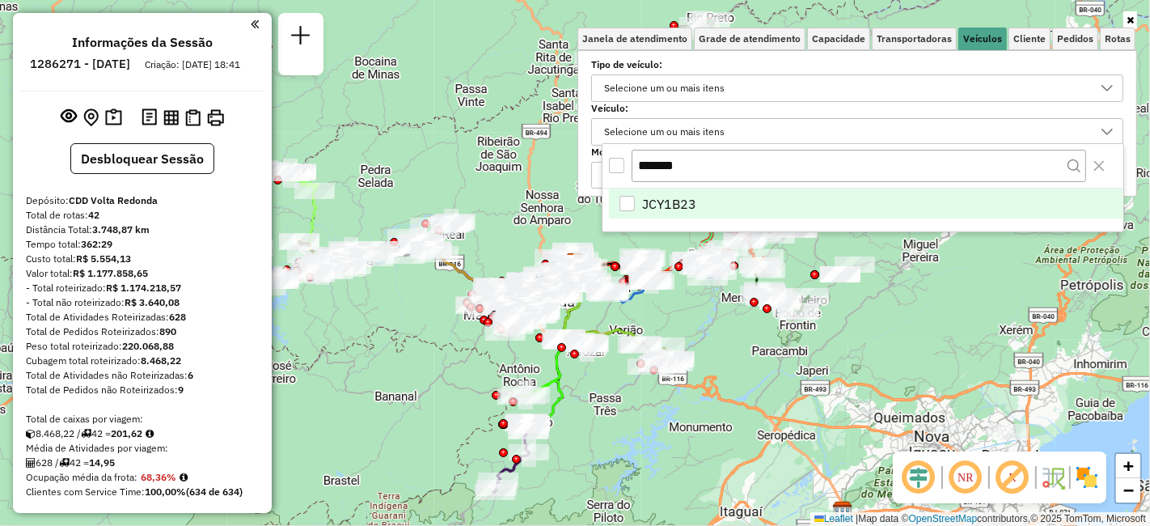
click at [623, 202] on div "JCY1B23" at bounding box center [627, 203] width 15 height 15
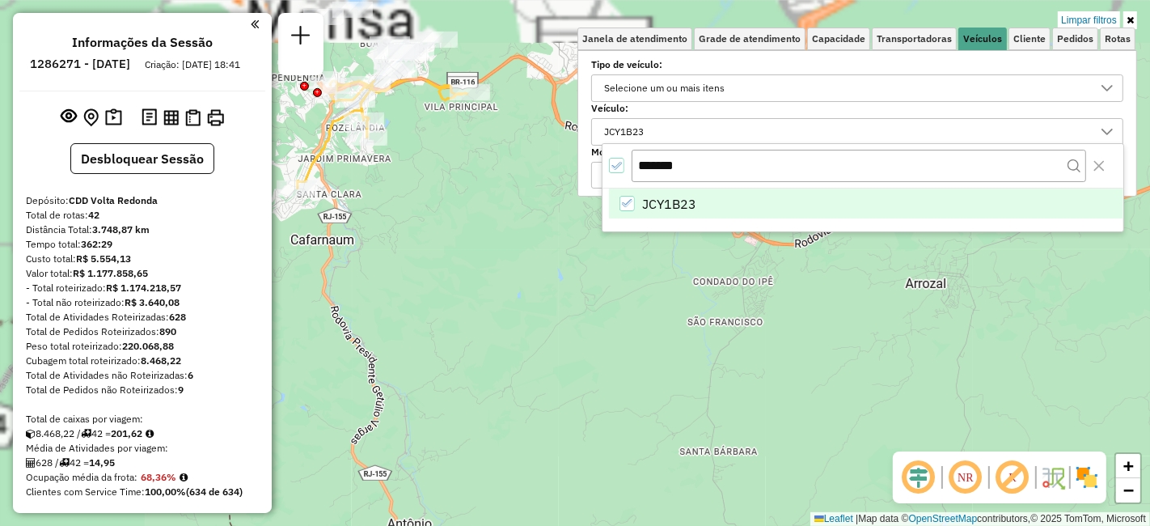
drag, startPoint x: 497, startPoint y: 309, endPoint x: 695, endPoint y: 470, distance: 255.3
click at [823, 525] on html "Aplicando filtros Pop-up bloqueado! Seu navegador bloqueou automáticamente a ab…" at bounding box center [575, 263] width 1150 height 526
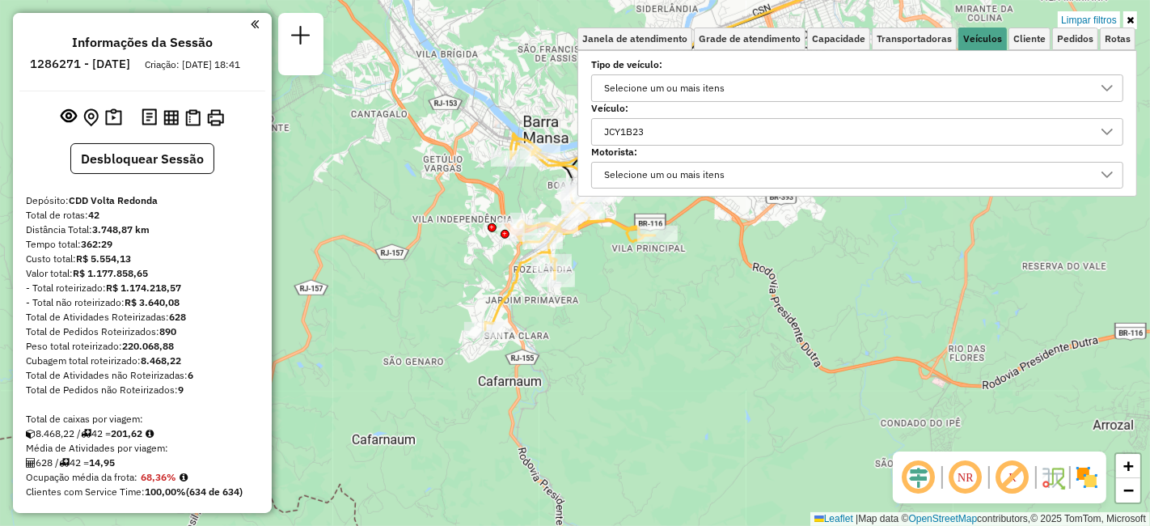
click at [1131, 19] on icon at bounding box center [1130, 20] width 7 height 10
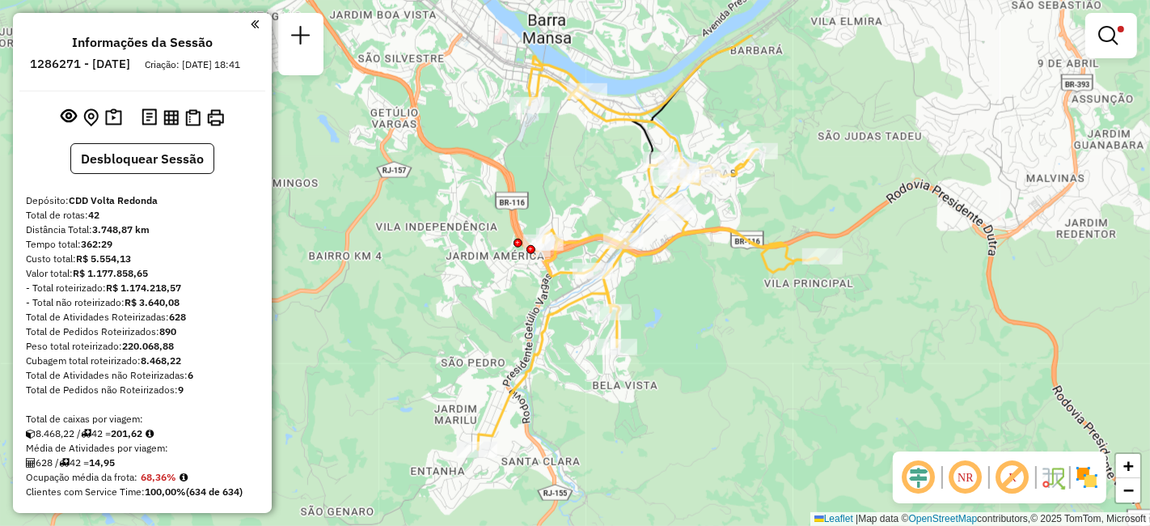
drag, startPoint x: 752, startPoint y: 327, endPoint x: 879, endPoint y: 372, distance: 134.8
click at [879, 372] on div "Limpar filtros Janela de atendimento Grade de atendimento Capacidade Transporta…" at bounding box center [575, 263] width 1150 height 526
